Goal: Information Seeking & Learning: Learn about a topic

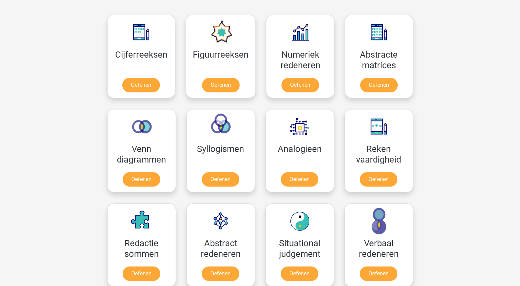
scroll to position [309, 0]
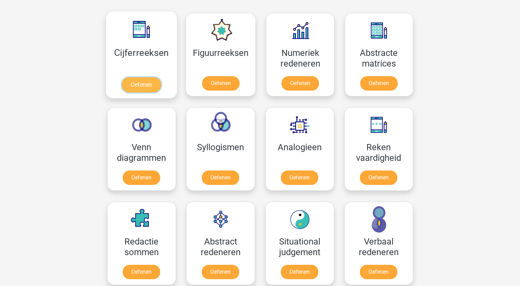
click at [144, 80] on link "Oefenen" at bounding box center [141, 84] width 39 height 15
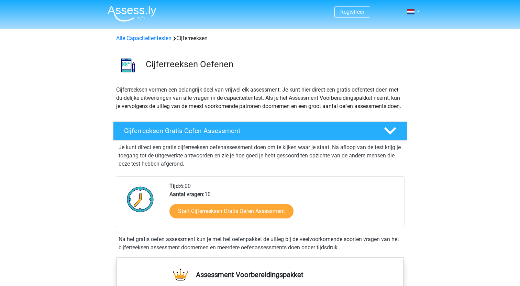
scroll to position [69, 0]
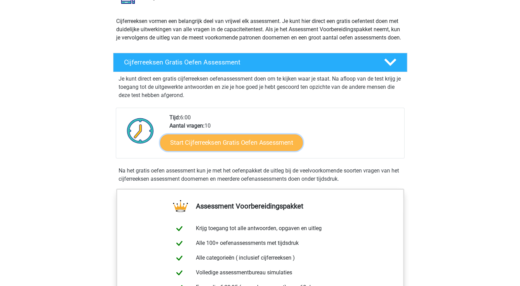
click at [249, 151] on link "Start Cijferreeksen Gratis Oefen Assessment" at bounding box center [231, 142] width 143 height 16
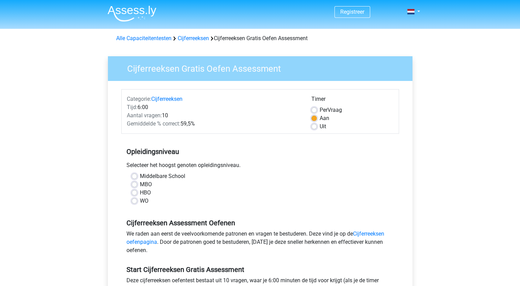
click at [140, 193] on label "HBO" at bounding box center [145, 193] width 11 height 8
click at [134, 193] on input "HBO" at bounding box center [134, 192] width 5 height 7
radio input "true"
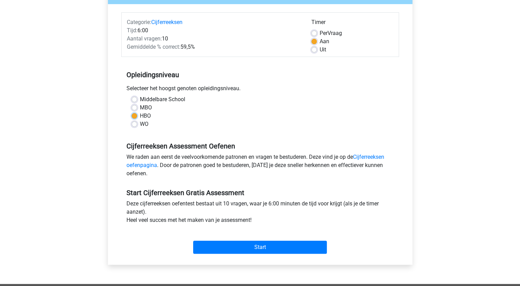
scroll to position [103, 0]
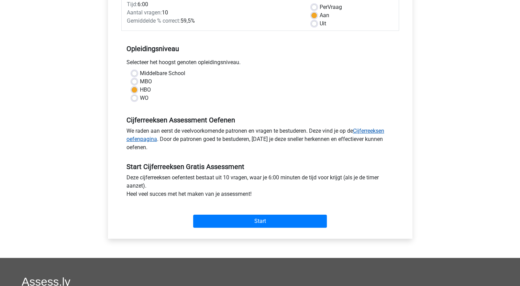
click at [382, 131] on link "Cijferreeksen oefenpagina" at bounding box center [255, 135] width 258 height 15
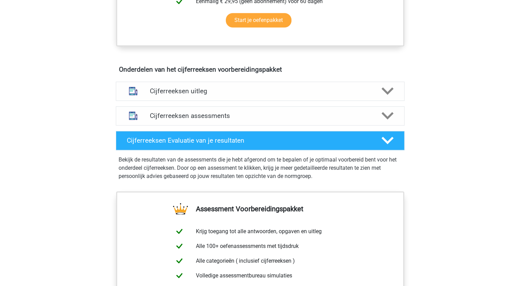
scroll to position [344, 0]
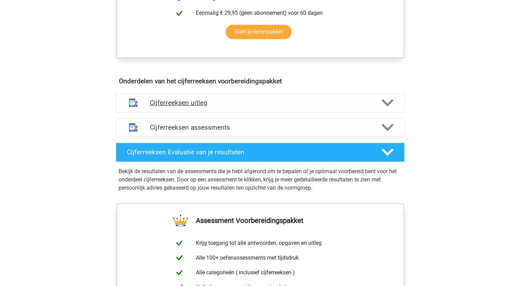
click at [386, 107] on polygon at bounding box center [387, 103] width 12 height 8
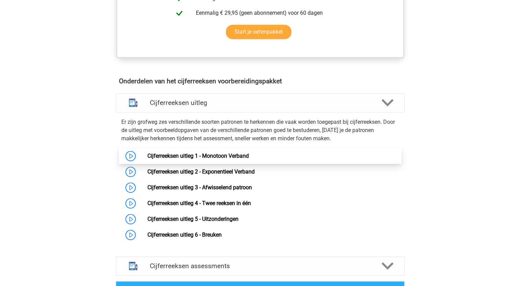
click at [147, 159] on link "Cijferreeksen uitleg 1 - Monotoon Verband" at bounding box center [197, 156] width 101 height 7
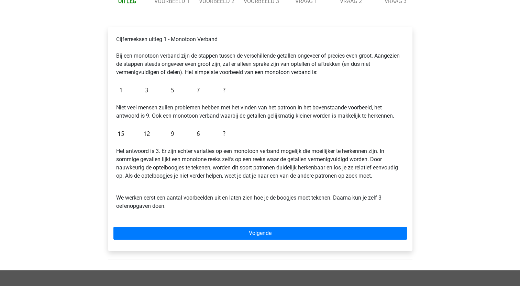
scroll to position [69, 0]
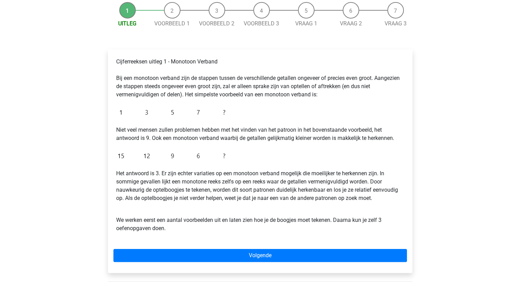
click at [223, 113] on img at bounding box center [172, 112] width 113 height 16
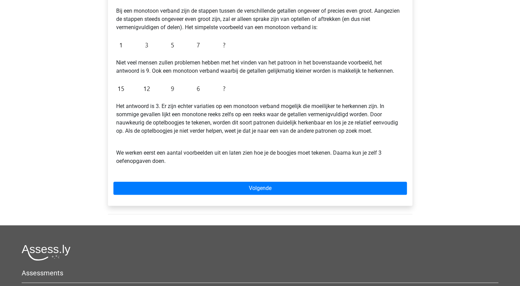
scroll to position [137, 0]
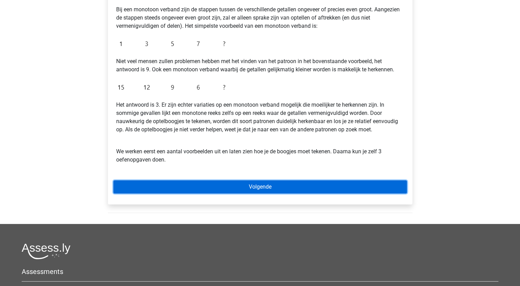
click at [261, 186] on link "Volgende" at bounding box center [259, 187] width 293 height 13
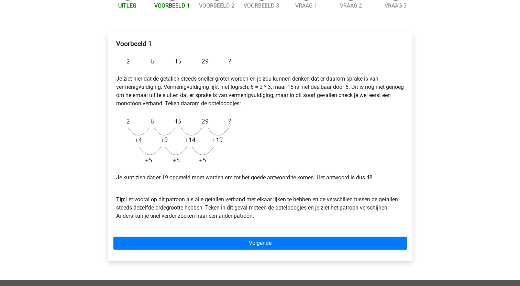
scroll to position [103, 0]
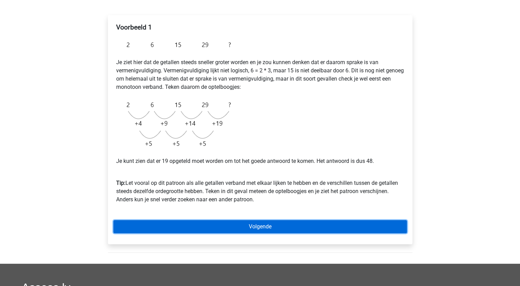
click at [260, 227] on link "Volgende" at bounding box center [259, 227] width 293 height 13
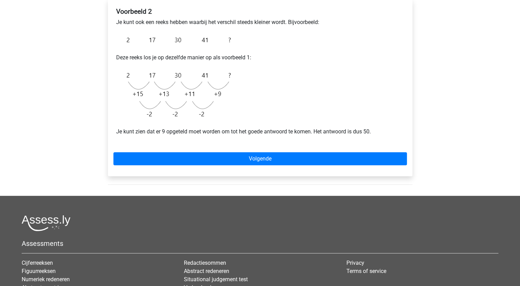
scroll to position [137, 0]
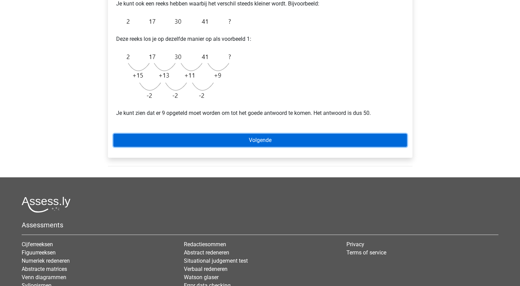
click at [261, 141] on link "Volgende" at bounding box center [259, 140] width 293 height 13
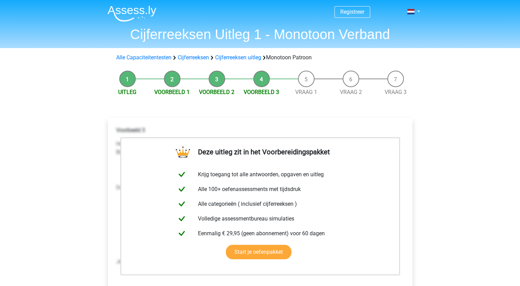
click at [455, 161] on div "Registreer Nederlands English" at bounding box center [260, 268] width 520 height 536
click at [291, 245] on link "Start je oefenpakket" at bounding box center [259, 252] width 66 height 14
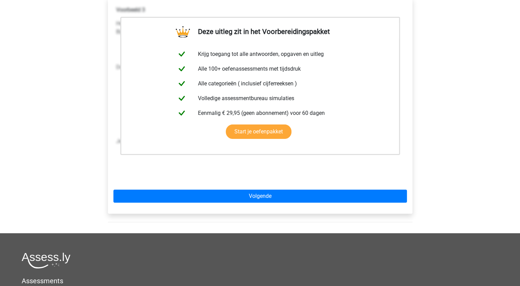
scroll to position [137, 0]
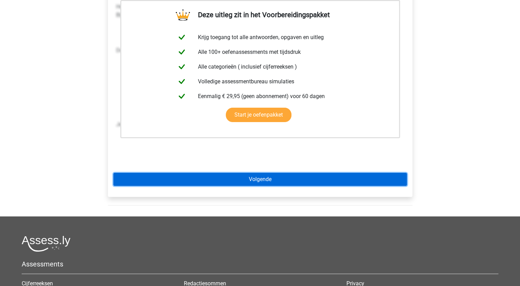
click at [260, 181] on link "Volgende" at bounding box center [259, 179] width 293 height 13
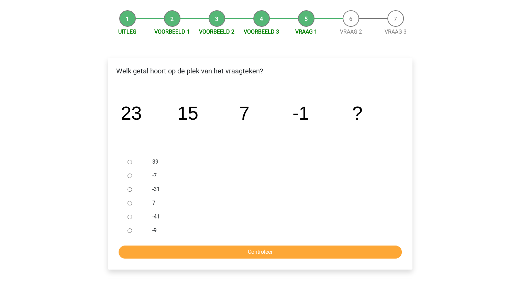
scroll to position [69, 0]
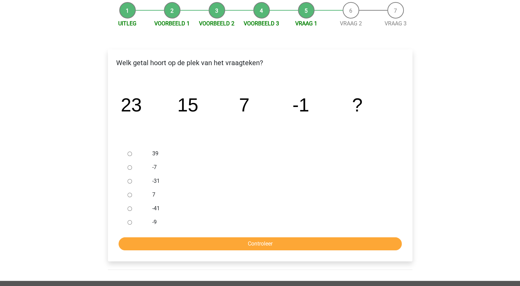
click at [128, 223] on input "-9" at bounding box center [129, 223] width 4 height 4
radio input "true"
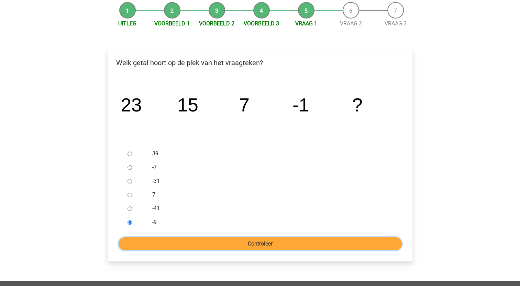
click at [250, 244] on input "Controleer" at bounding box center [260, 244] width 283 height 13
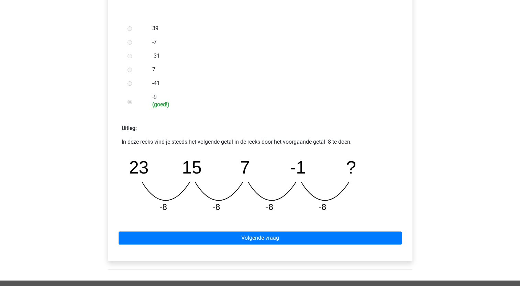
scroll to position [206, 0]
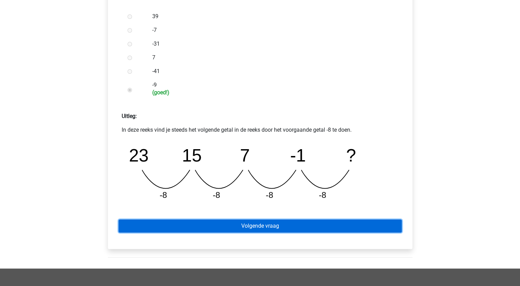
click at [276, 226] on link "Volgende vraag" at bounding box center [260, 226] width 283 height 13
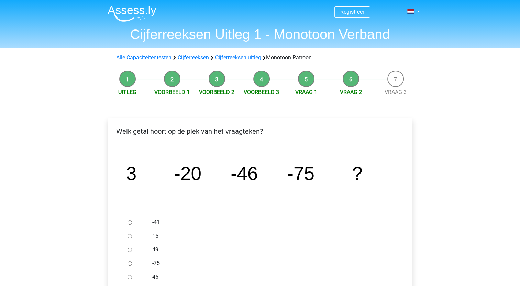
scroll to position [69, 0]
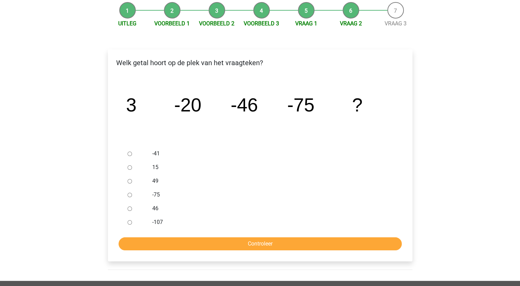
click at [130, 223] on input "-107" at bounding box center [129, 223] width 4 height 4
radio input "true"
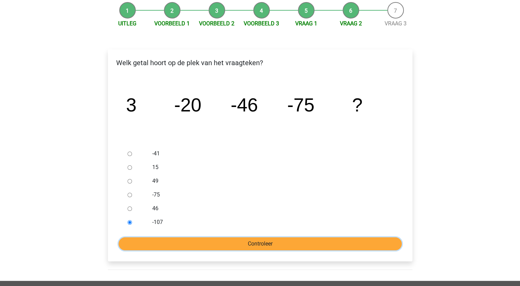
click at [256, 242] on input "Controleer" at bounding box center [260, 244] width 283 height 13
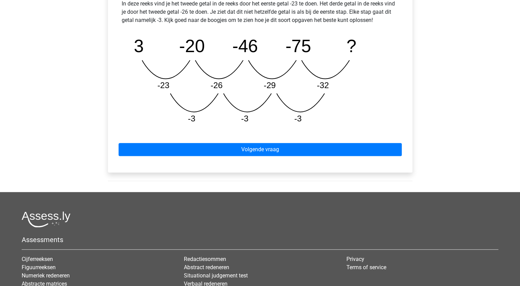
scroll to position [344, 0]
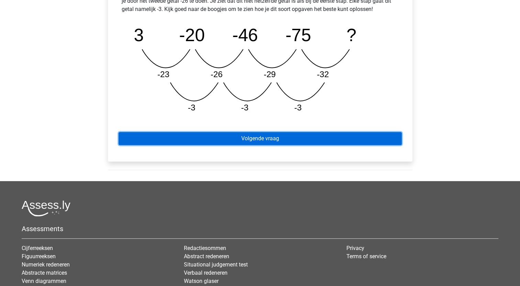
click at [274, 139] on link "Volgende vraag" at bounding box center [260, 138] width 283 height 13
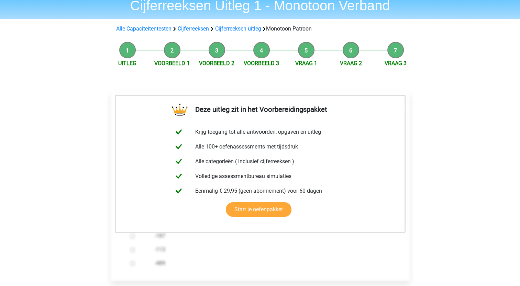
scroll to position [137, 0]
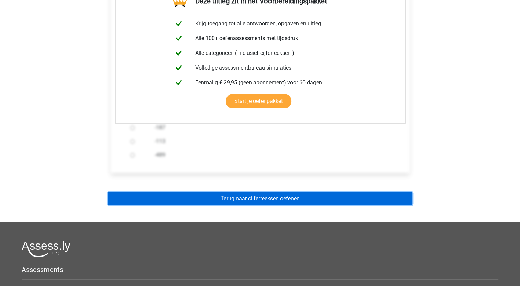
click at [251, 200] on link "Terug naar cijferreeksen oefenen" at bounding box center [260, 198] width 304 height 13
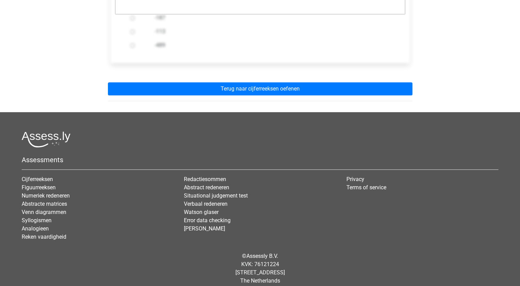
scroll to position [254, 0]
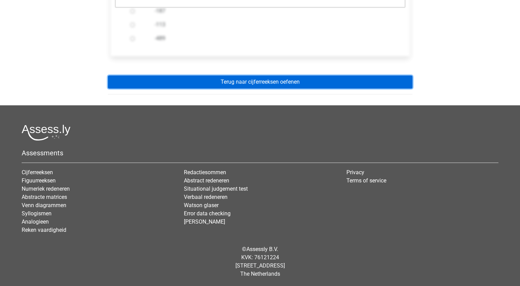
click at [276, 81] on link "Terug naar cijferreeksen oefenen" at bounding box center [260, 82] width 304 height 13
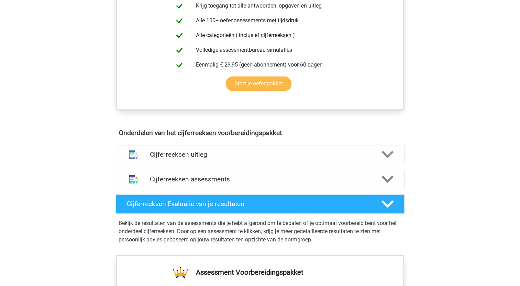
scroll to position [309, 0]
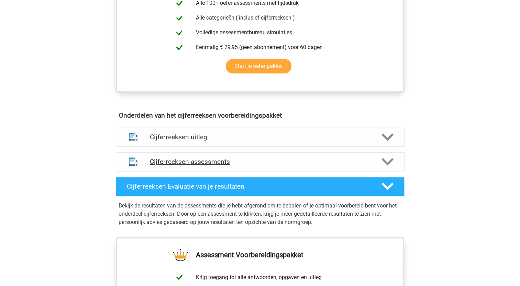
click at [180, 166] on h4 "Cijferreeksen assessments" at bounding box center [260, 162] width 221 height 8
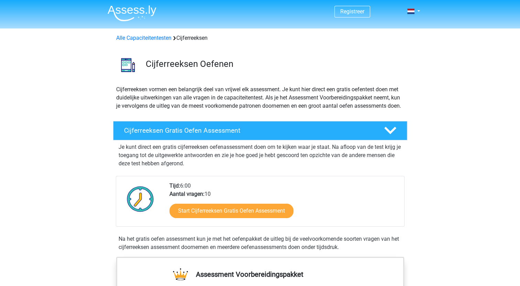
scroll to position [0, 0]
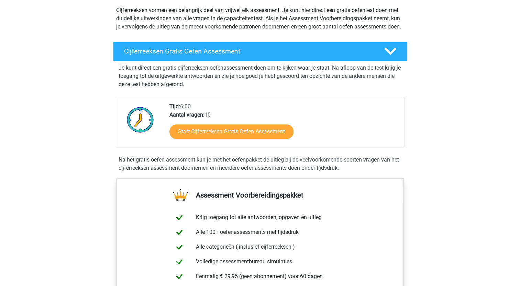
scroll to position [172, 0]
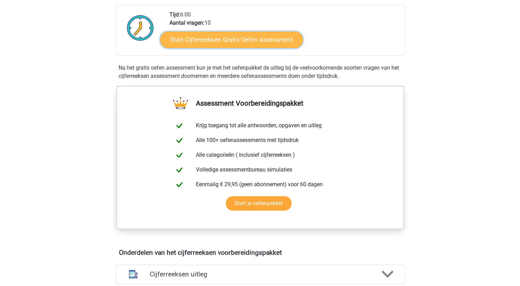
click at [225, 47] on link "Start Cijferreeksen Gratis Oefen Assessment" at bounding box center [231, 39] width 143 height 16
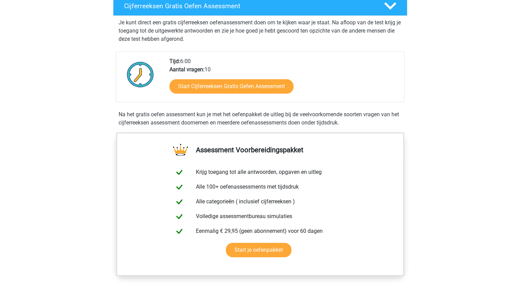
scroll to position [275, 0]
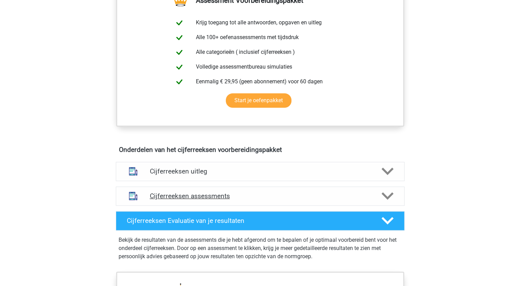
click at [198, 200] on h4 "Cijferreeksen assessments" at bounding box center [260, 196] width 221 height 8
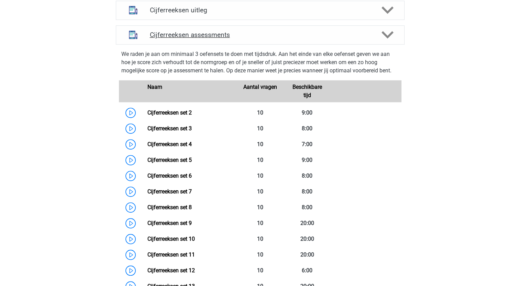
scroll to position [447, 0]
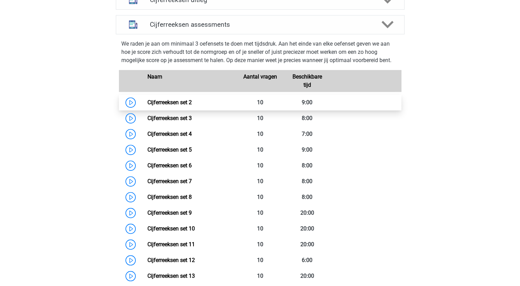
click at [170, 106] on link "Cijferreeksen set 2" at bounding box center [169, 102] width 44 height 7
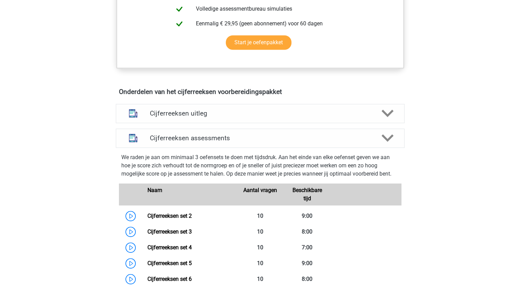
scroll to position [240, 0]
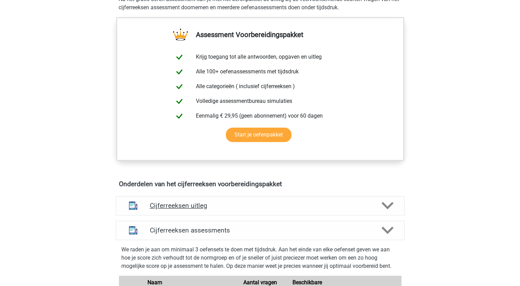
click at [178, 210] on h4 "Cijferreeksen uitleg" at bounding box center [260, 206] width 221 height 8
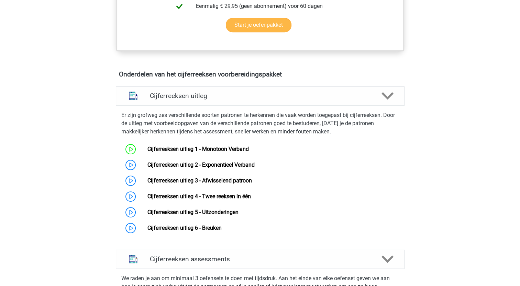
scroll to position [378, 0]
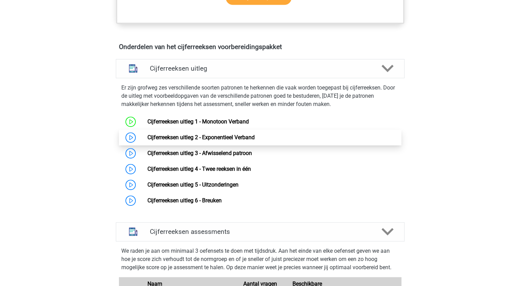
click at [147, 141] on link "Cijferreeksen uitleg 2 - Exponentieel Verband" at bounding box center [200, 137] width 107 height 7
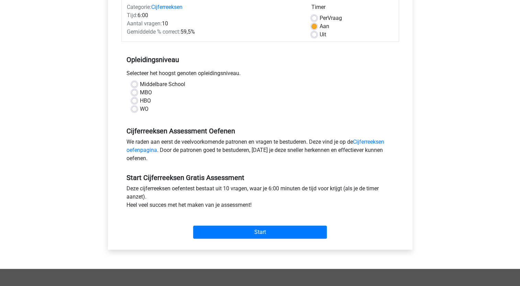
scroll to position [137, 0]
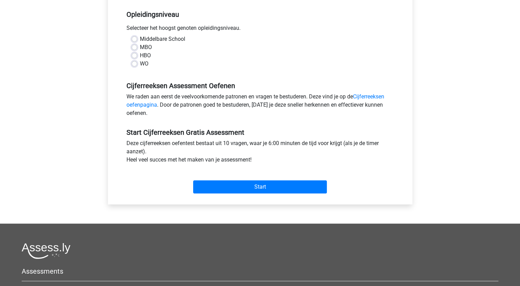
click at [140, 55] on label "HBO" at bounding box center [145, 56] width 11 height 8
click at [134, 55] on input "HBO" at bounding box center [134, 55] width 5 height 7
radio input "true"
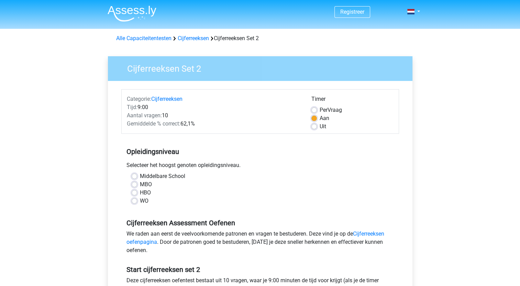
scroll to position [137, 0]
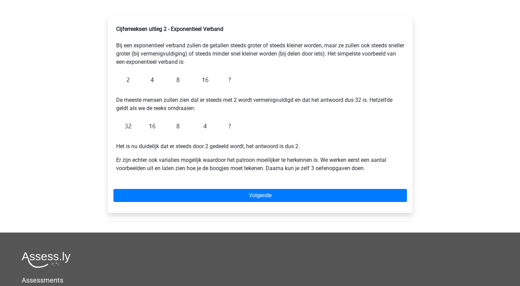
scroll to position [103, 0]
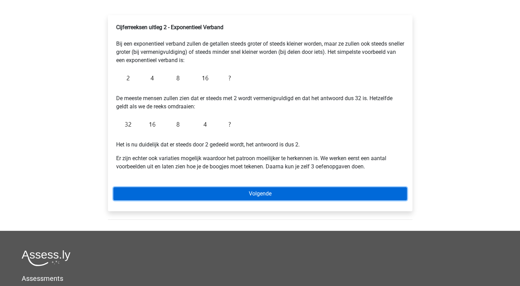
click at [273, 193] on link "Volgende" at bounding box center [259, 194] width 293 height 13
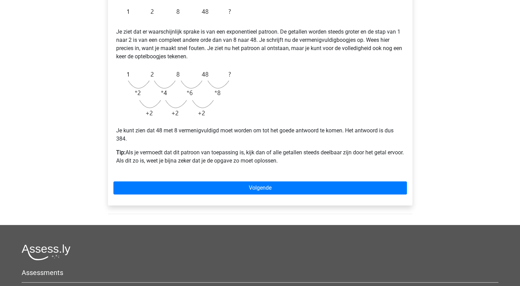
scroll to position [137, 0]
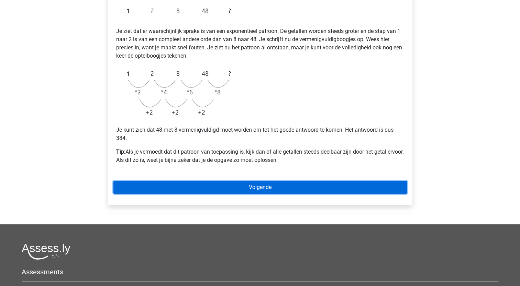
click at [265, 188] on link "Volgende" at bounding box center [259, 187] width 293 height 13
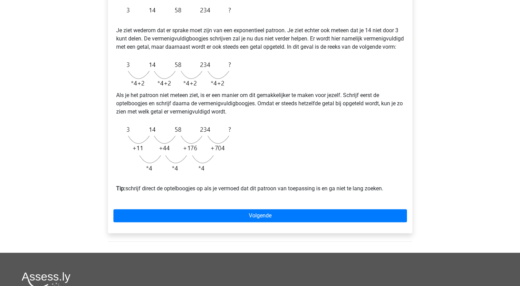
scroll to position [137, 0]
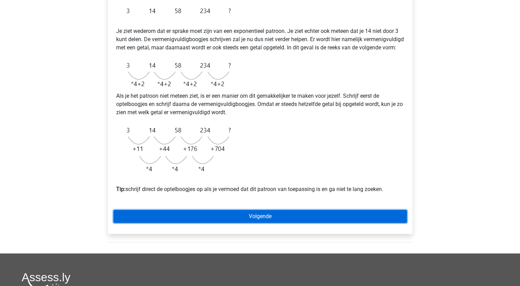
click at [264, 223] on link "Volgende" at bounding box center [259, 216] width 293 height 13
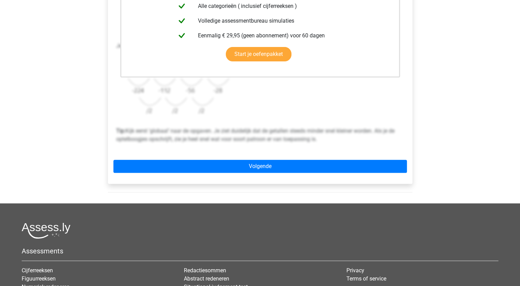
scroll to position [275, 0]
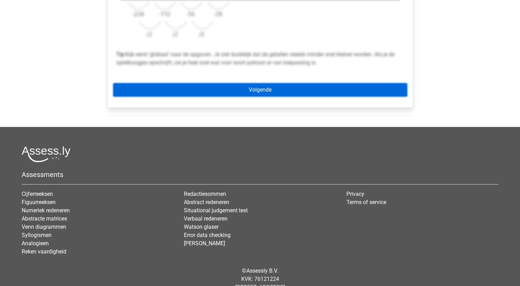
click at [261, 86] on link "Volgende" at bounding box center [259, 89] width 293 height 13
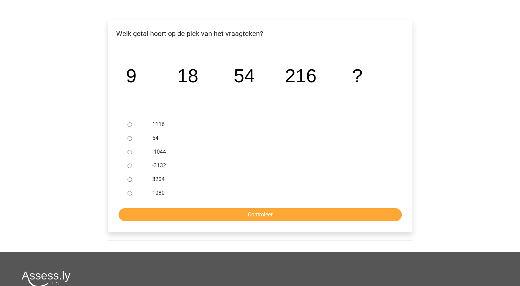
scroll to position [103, 0]
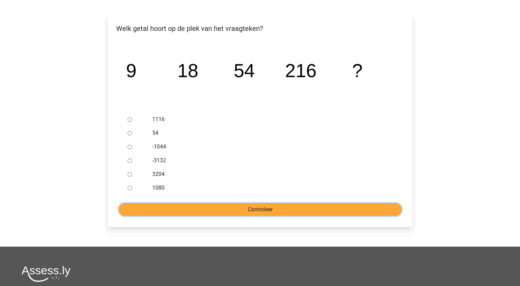
click at [263, 208] on input "Controleer" at bounding box center [260, 209] width 283 height 13
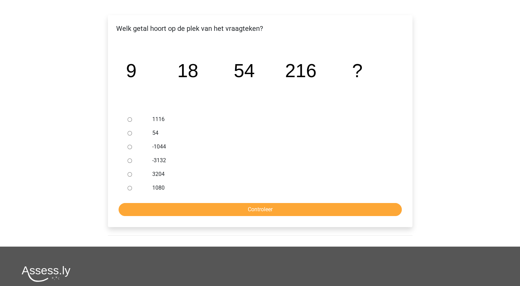
click at [217, 153] on div "-1044" at bounding box center [271, 147] width 248 height 14
click at [128, 120] on input "1116" at bounding box center [129, 119] width 4 height 4
radio input "true"
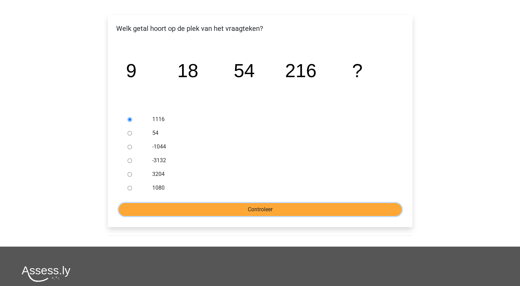
click at [257, 210] on input "Controleer" at bounding box center [260, 209] width 283 height 13
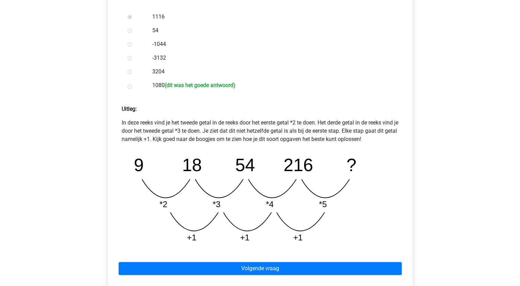
scroll to position [206, 0]
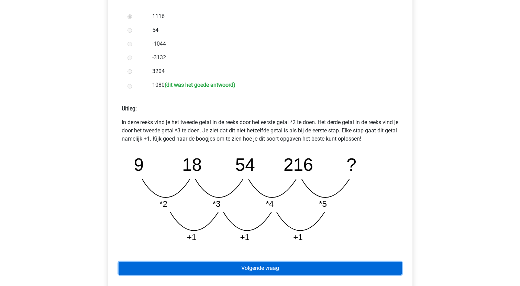
click at [269, 270] on link "Volgende vraag" at bounding box center [260, 268] width 283 height 13
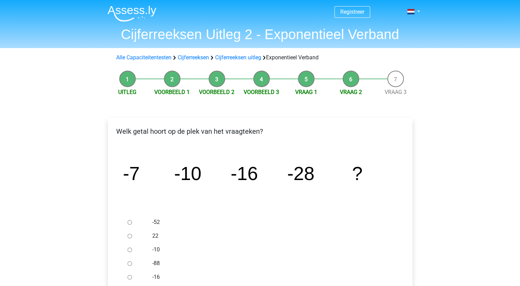
click at [130, 223] on input "-52" at bounding box center [129, 223] width 4 height 4
radio input "true"
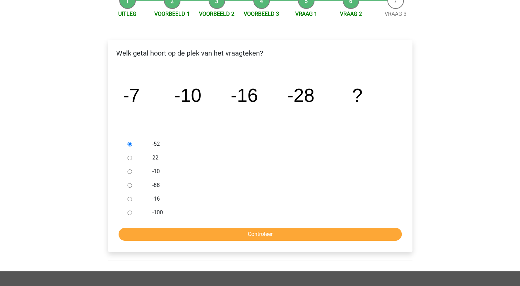
scroll to position [103, 0]
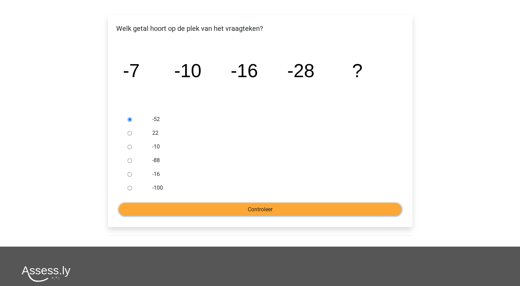
click at [250, 211] on input "Controleer" at bounding box center [260, 209] width 283 height 13
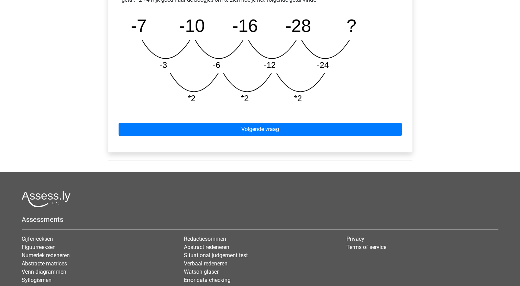
scroll to position [411, 0]
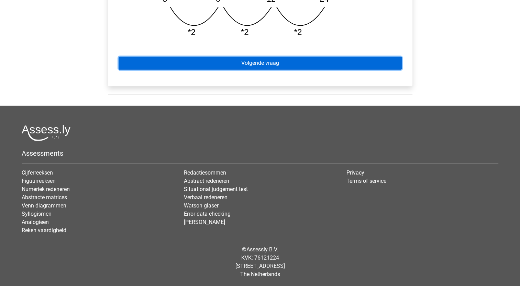
click at [264, 61] on link "Volgende vraag" at bounding box center [260, 63] width 283 height 13
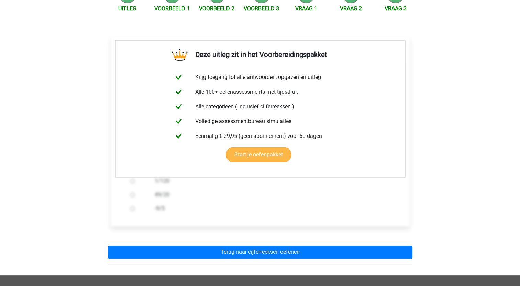
scroll to position [103, 0]
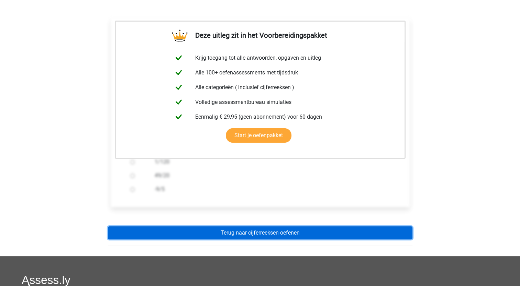
click at [246, 234] on link "Terug naar cijferreeksen oefenen" at bounding box center [260, 233] width 304 height 13
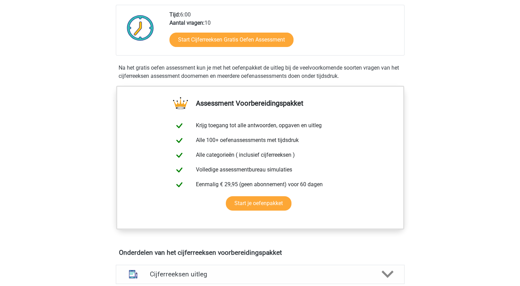
scroll to position [172, 0]
